Goal: Find specific page/section: Find specific page/section

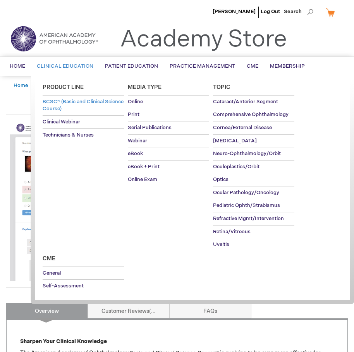
click at [75, 100] on span "BCSC® (Basic and Clinical Science Course)" at bounding box center [83, 106] width 81 height 14
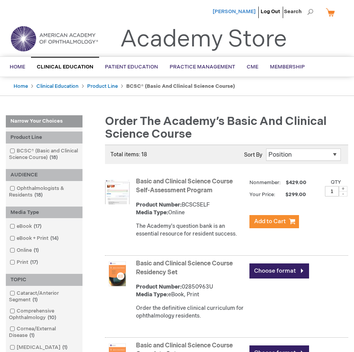
click at [253, 10] on span "[PERSON_NAME]" at bounding box center [234, 12] width 43 height 6
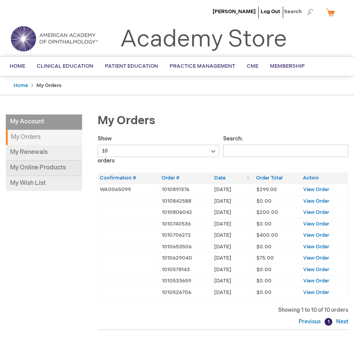
click at [17, 173] on link "My Online Products" at bounding box center [44, 168] width 76 height 15
